Goal: Find specific page/section: Find specific page/section

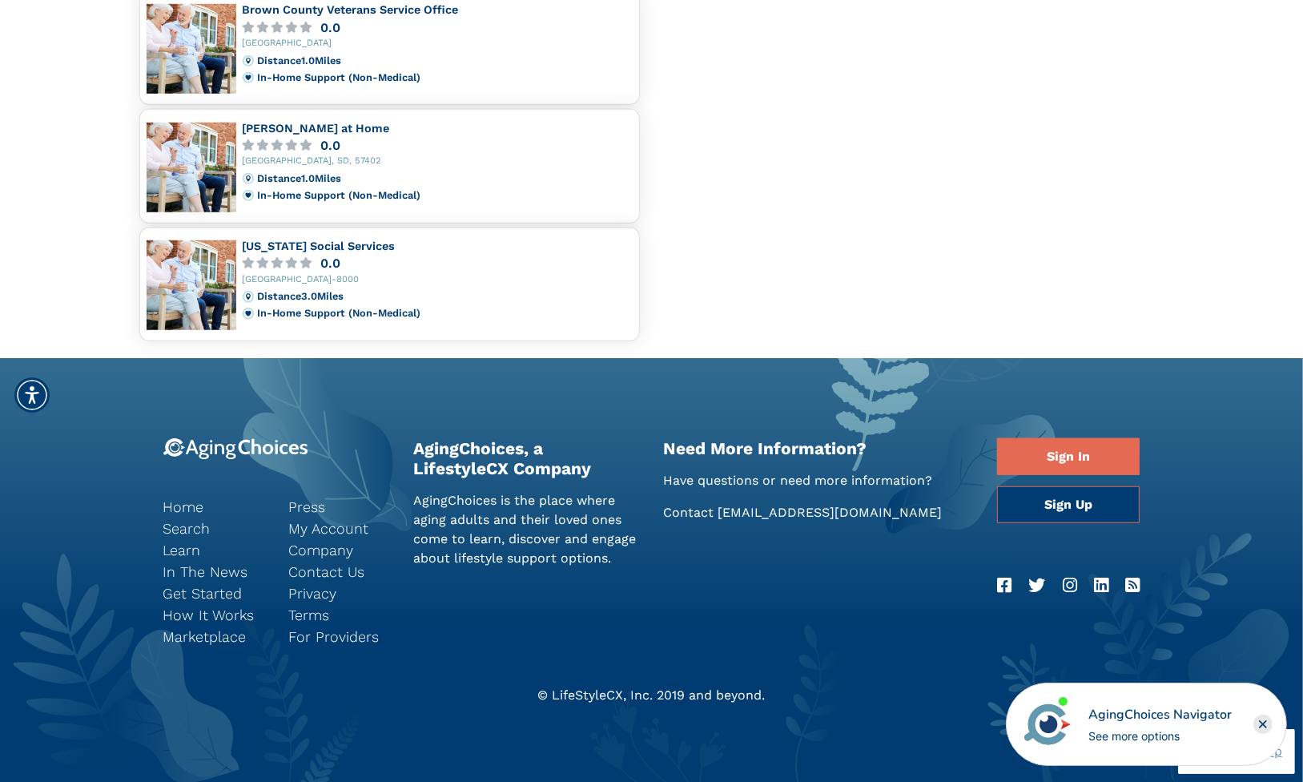
scroll to position [1025, 0]
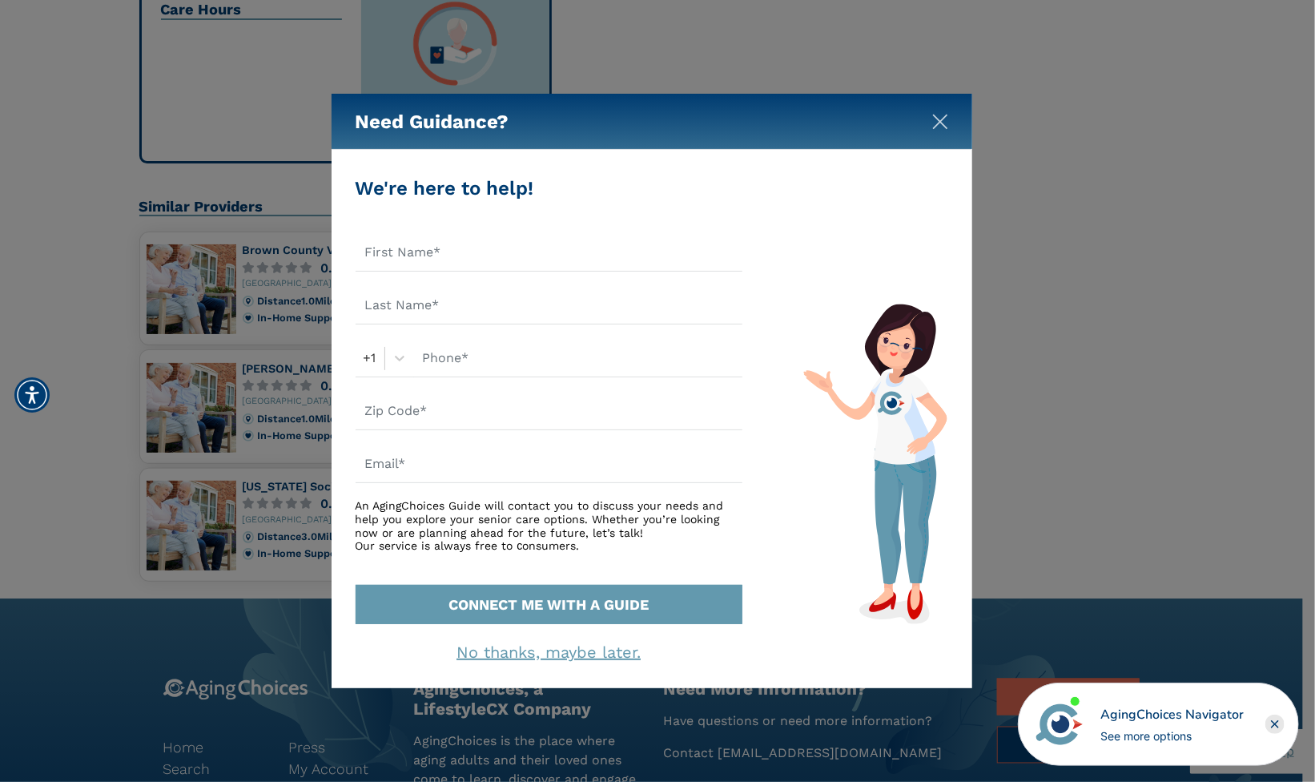
click at [943, 120] on img "Close" at bounding box center [940, 122] width 16 height 16
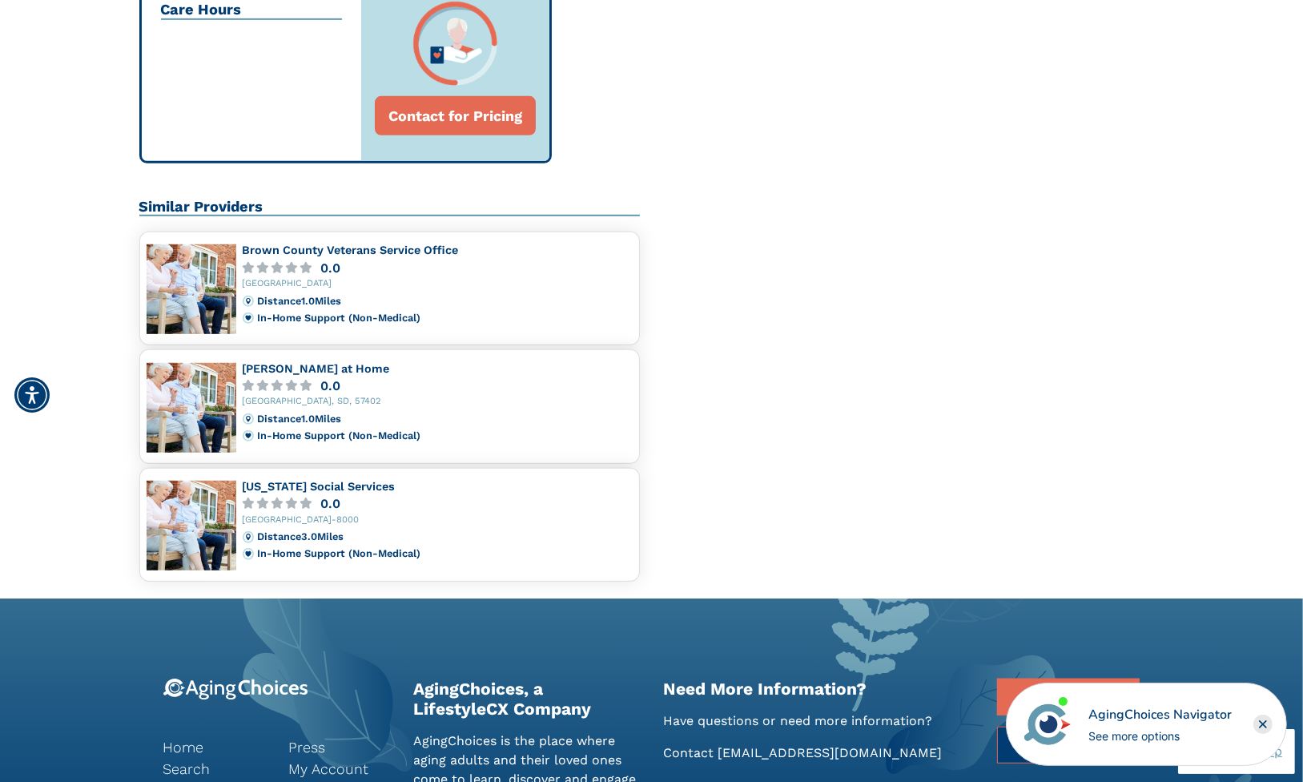
scroll to position [945, 0]
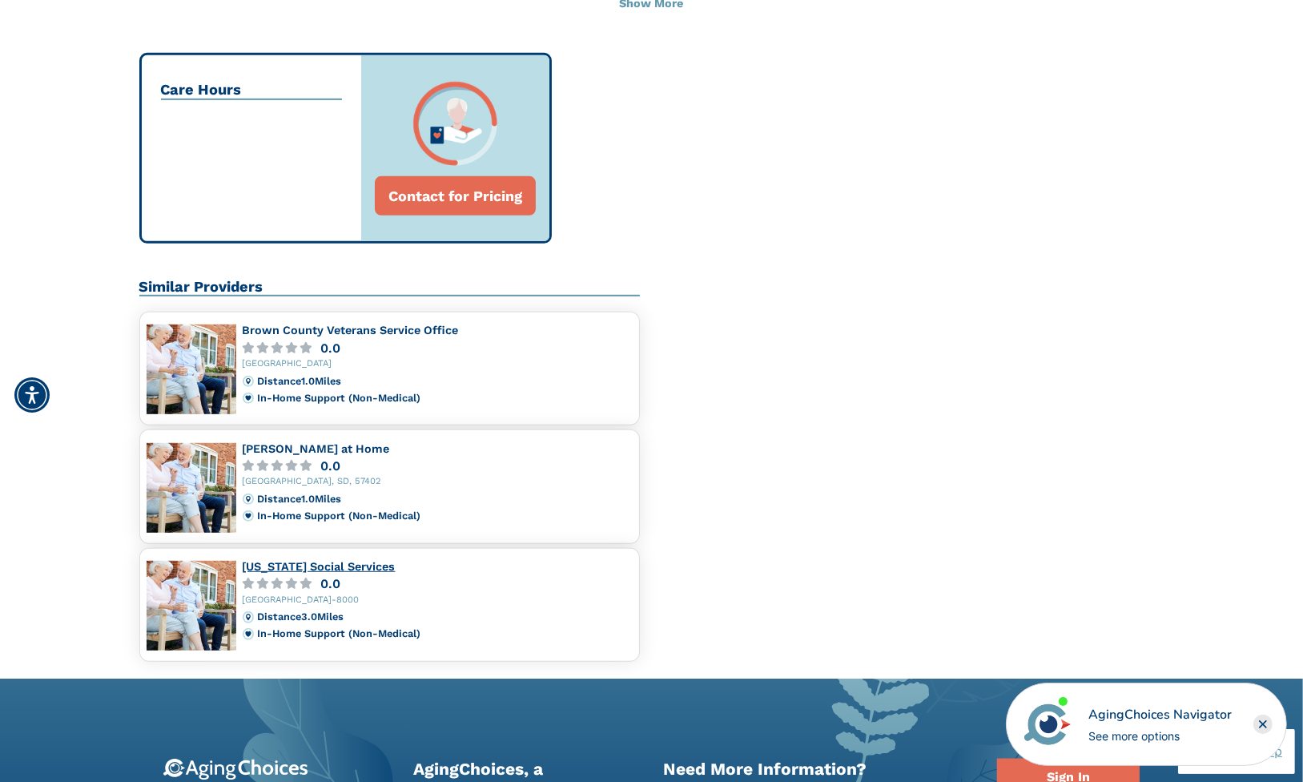
click at [285, 565] on link "[US_STATE] Social Services" at bounding box center [319, 566] width 153 height 13
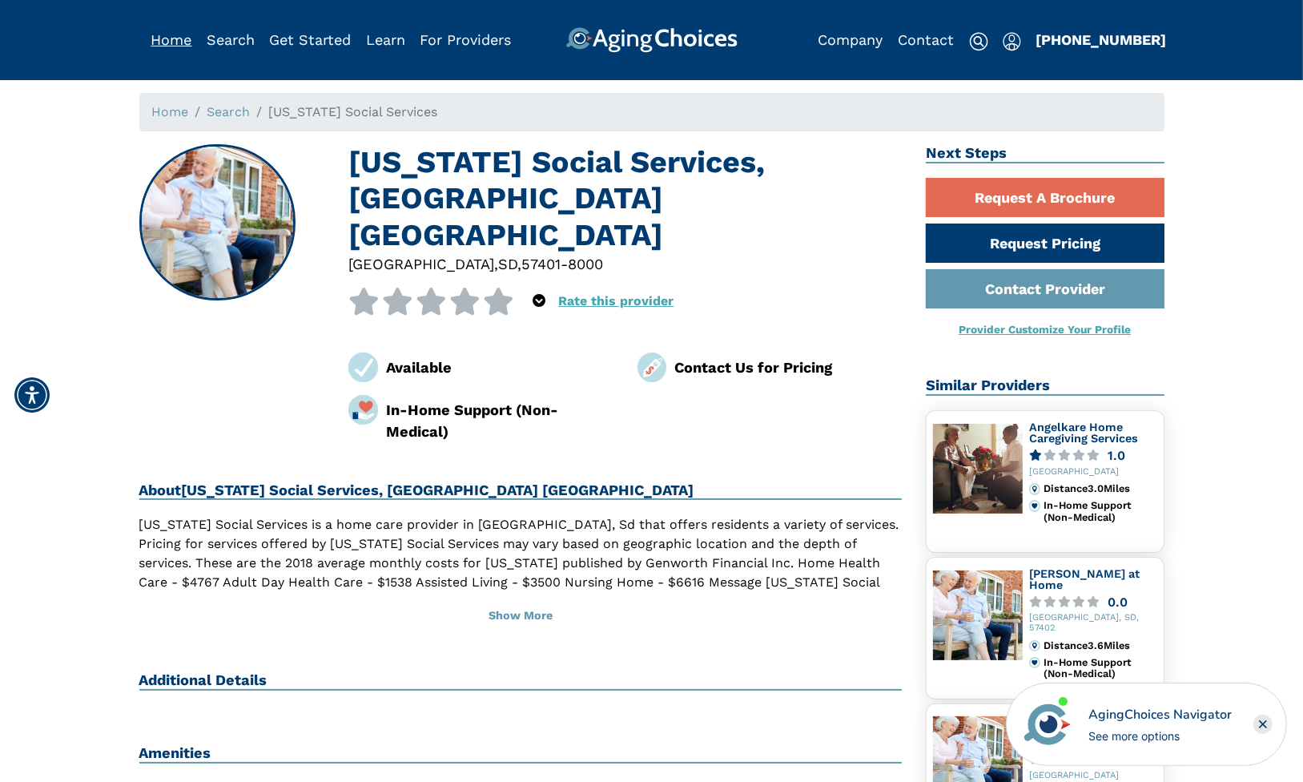
click at [170, 36] on link "Home" at bounding box center [171, 39] width 41 height 17
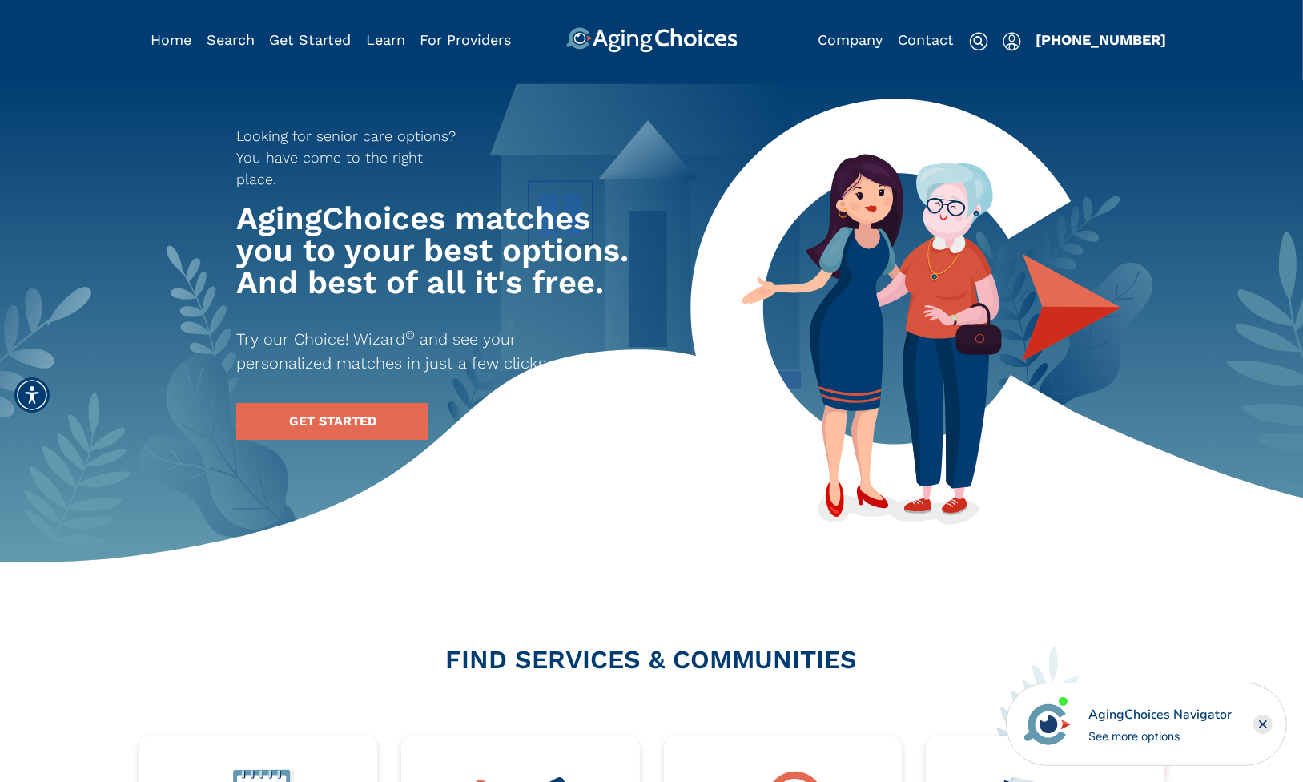
scroll to position [400, 0]
